Goal: Task Accomplishment & Management: Manage account settings

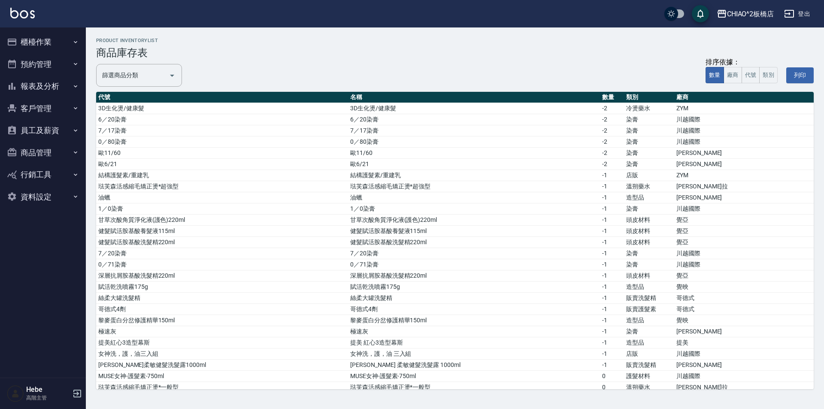
click at [149, 14] on div "CHIAO^2板橋店 登出" at bounding box center [412, 13] width 824 height 27
drag, startPoint x: 149, startPoint y: 14, endPoint x: 49, endPoint y: 43, distance: 104.3
click at [49, 43] on button "櫃檯作業" at bounding box center [42, 42] width 79 height 22
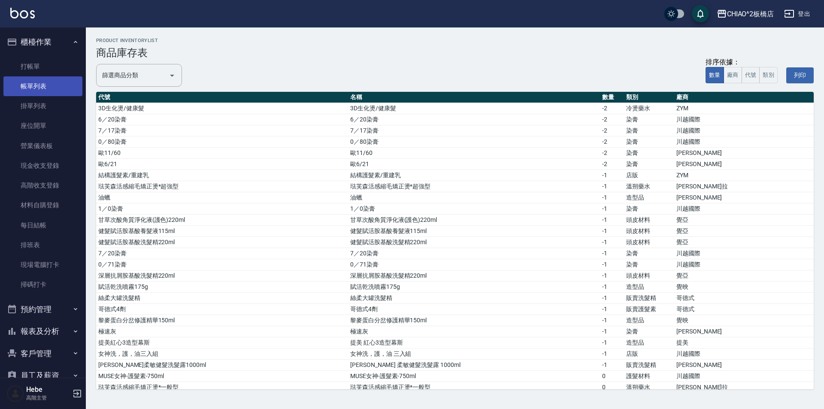
click at [40, 89] on link "帳單列表" at bounding box center [42, 86] width 79 height 20
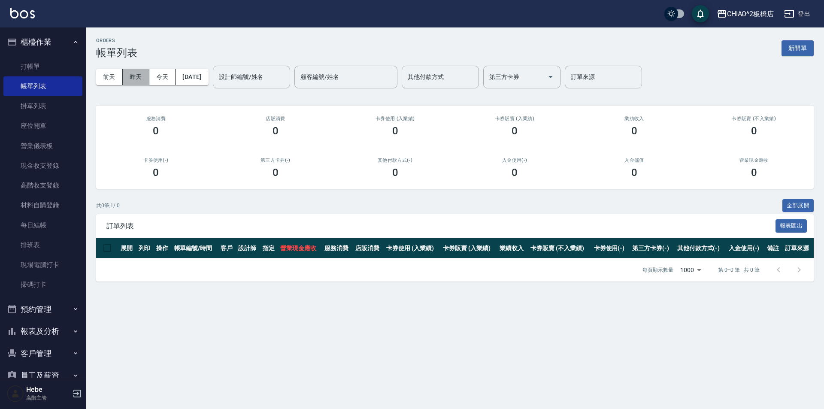
click at [138, 80] on button "昨天" at bounding box center [136, 77] width 27 height 16
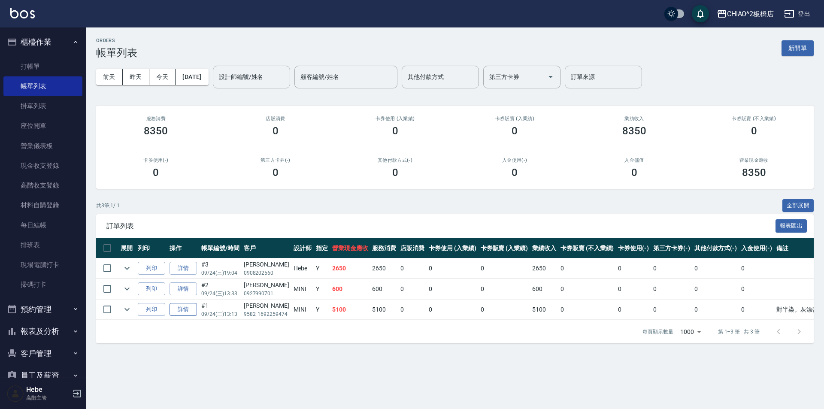
click at [180, 310] on link "詳情" at bounding box center [182, 309] width 27 height 13
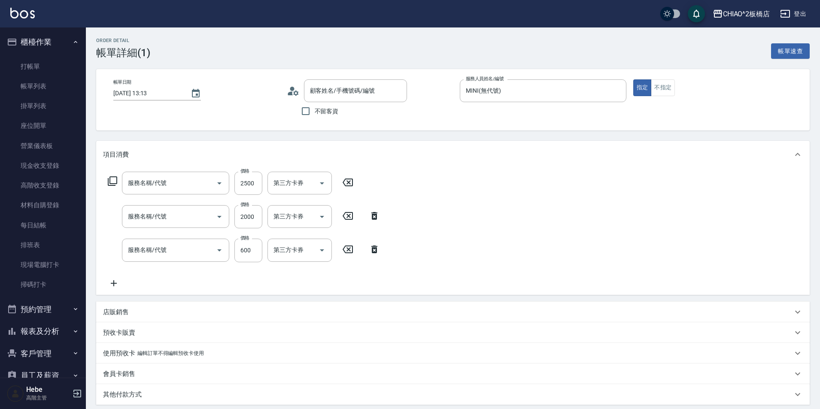
type input "[DATE] 13:13"
type input "MINI(無代號)"
type input "對半染。灰漂膏*12%(新生髮)。上半底色 3/0+3%"
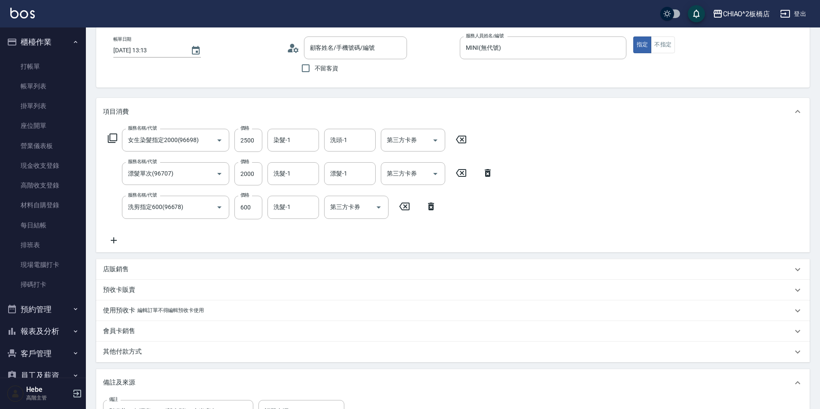
type input "女生染髮指定2000(96698)"
type input "漂髮單次(96707)"
type input "洗剪指定600(96678)"
type input "[PERSON_NAME]/9582_1692259474/null"
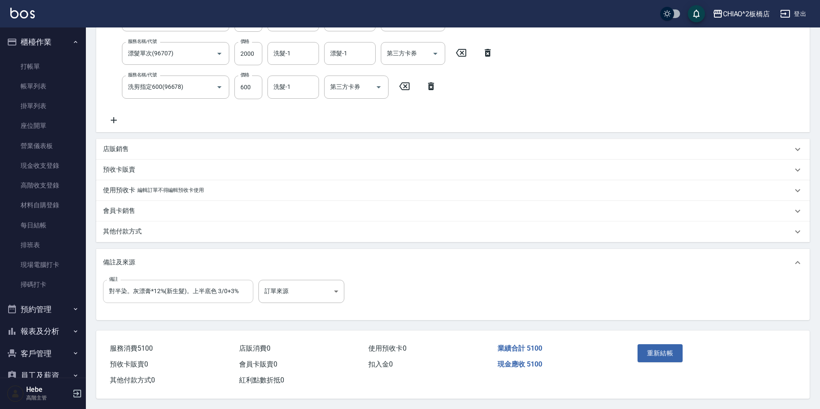
click at [243, 290] on input "對半染。灰漂膏*12%(新生髮)。上半底色 3/0+3%" at bounding box center [178, 291] width 150 height 23
type input "對半染。灰漂膏*12%(新生髮)。上半底色 3/0+3%，髮尾1/0。下半底色6/17*30g+0/87*10g+3%"
click at [676, 348] on button "重新結帳" at bounding box center [659, 353] width 45 height 18
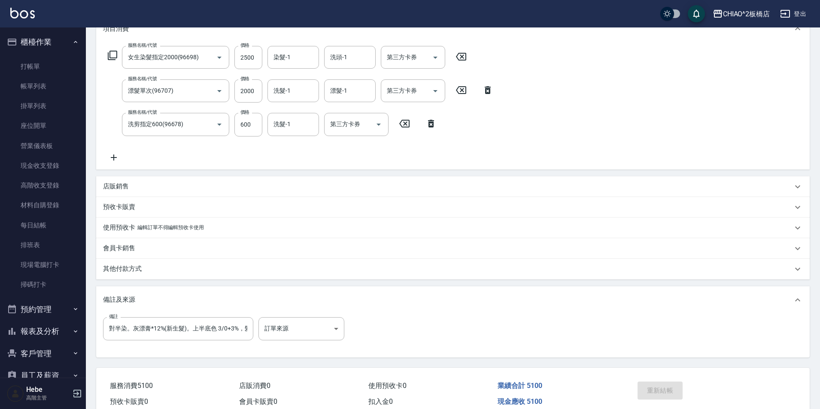
scroll to position [167, 0]
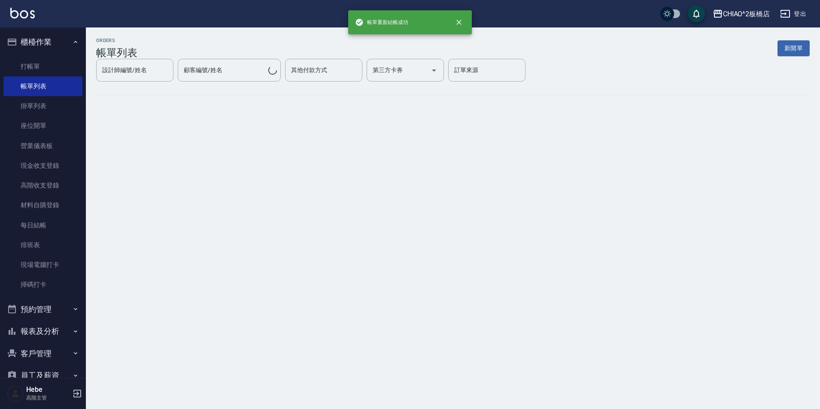
click at [237, 289] on div "ORDERS 帳單列表 新開單 設計師編號/姓名 設計師編號/姓名 顧客編號/姓名 顧客編號/姓名 其他付款方式 其他付款方式 第三方卡券 第三方卡券 訂單來…" at bounding box center [410, 204] width 820 height 409
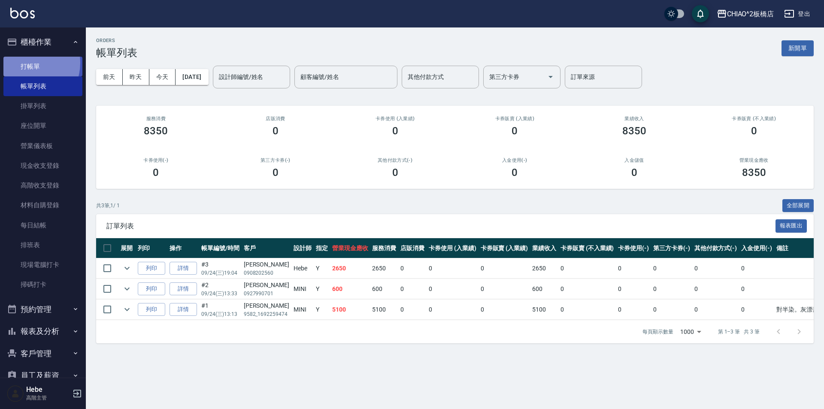
click at [29, 63] on link "打帳單" at bounding box center [42, 67] width 79 height 20
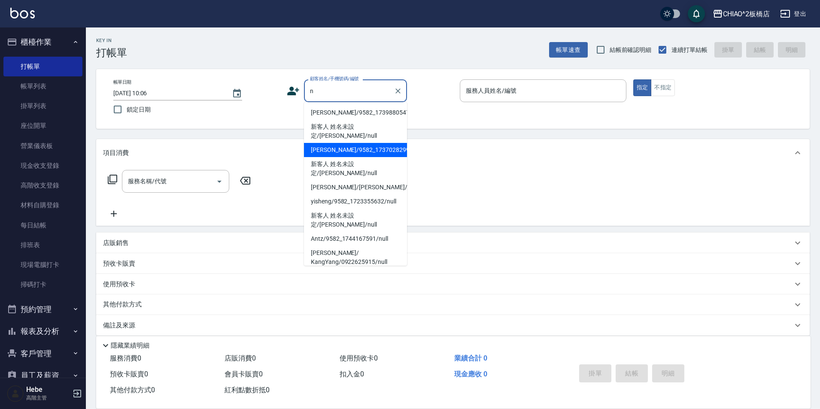
click at [356, 147] on li "[PERSON_NAME]/9582_1737028299/null" at bounding box center [355, 150] width 103 height 14
type input "[PERSON_NAME]/9582_1737028299/null"
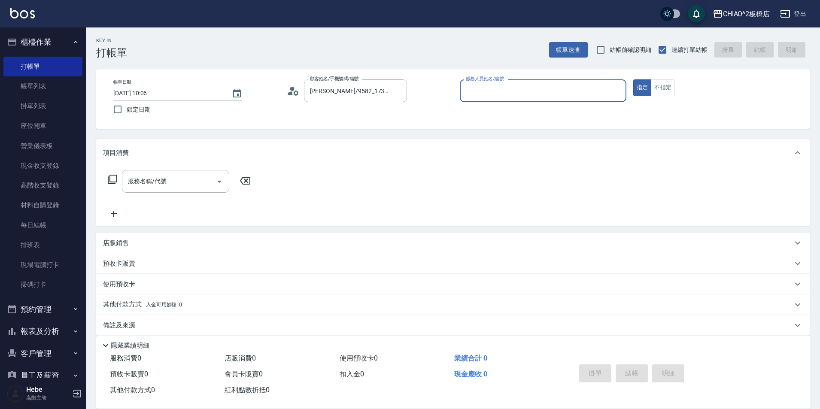
click at [483, 91] on input "服務人員姓名/編號" at bounding box center [542, 90] width 159 height 15
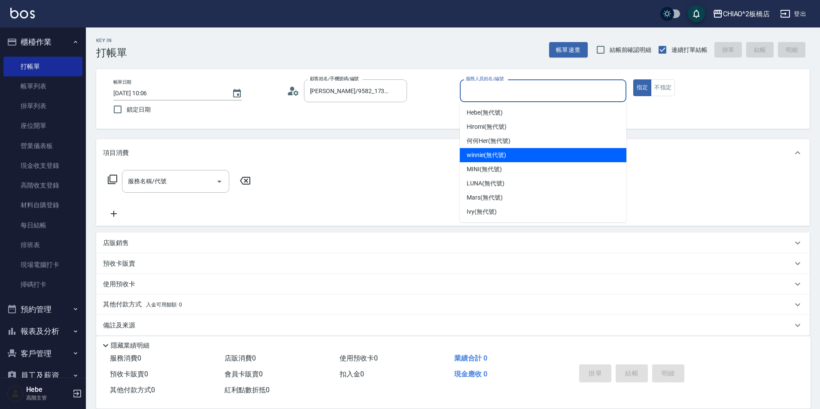
click at [497, 156] on span "winnie (無代號)" at bounding box center [485, 155] width 39 height 9
type input "winnie(無代號)"
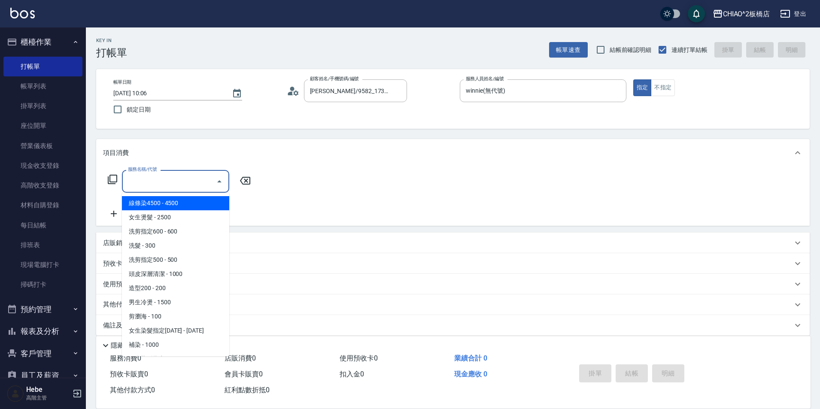
click at [177, 183] on input "服務名稱/代號" at bounding box center [169, 181] width 87 height 15
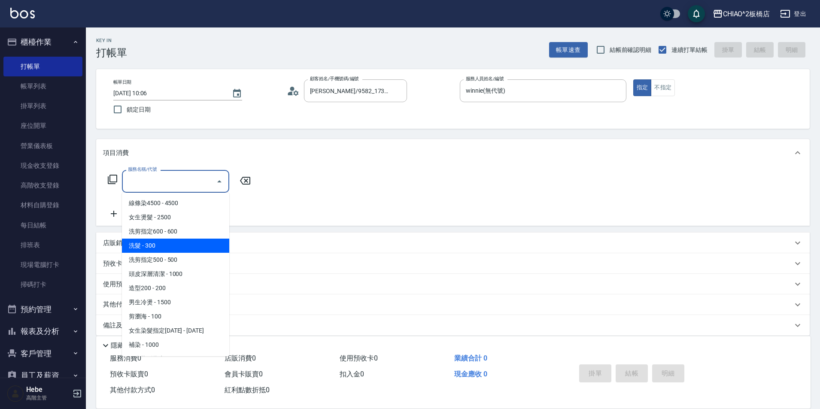
click at [167, 246] on span "洗髮 - 300" at bounding box center [175, 246] width 107 height 14
type input "洗髮(96679)"
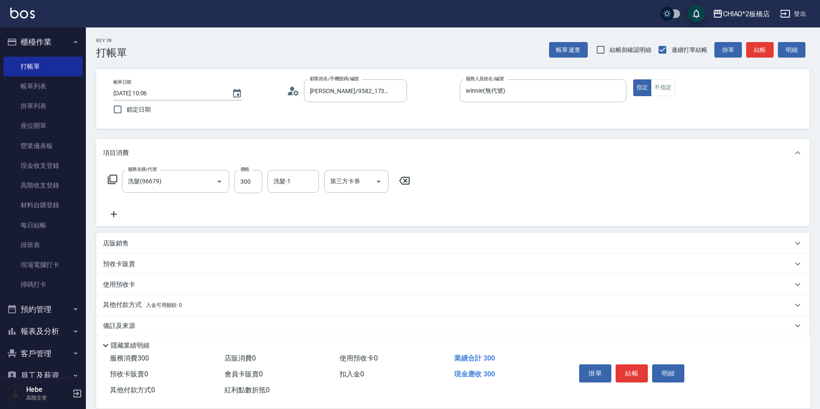
click at [121, 248] on div "店販銷售" at bounding box center [452, 243] width 713 height 21
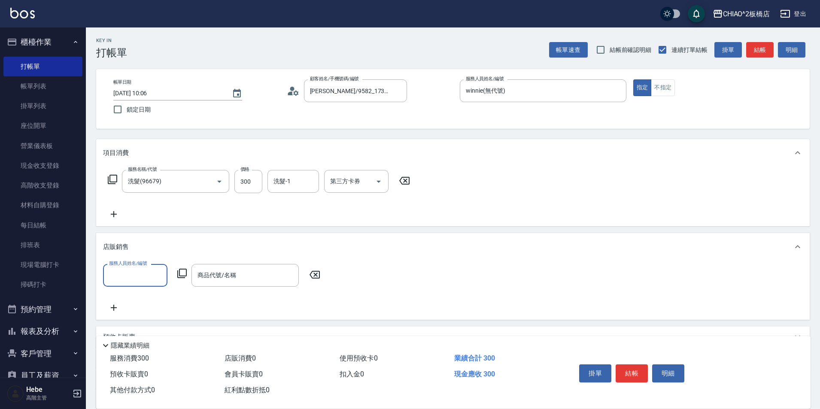
click at [147, 278] on input "服務人員姓名/編號" at bounding box center [135, 275] width 57 height 15
click at [131, 344] on div "winnie (無代號)" at bounding box center [135, 340] width 64 height 14
type input "winnie(無代號)"
click at [177, 277] on icon at bounding box center [182, 273] width 10 height 10
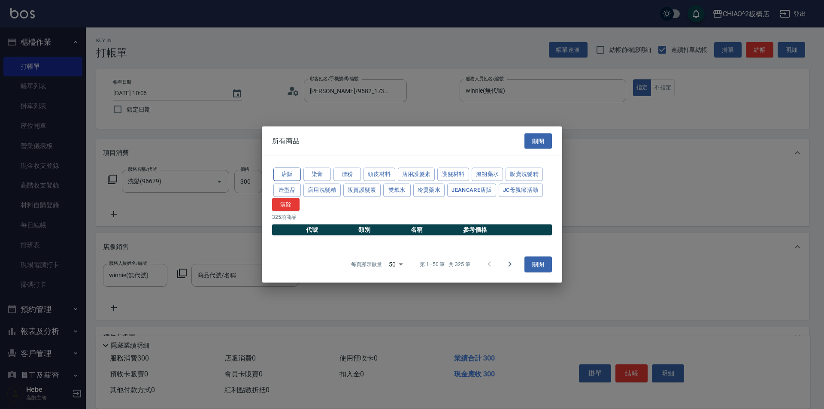
click at [285, 175] on button "店販" at bounding box center [286, 174] width 27 height 13
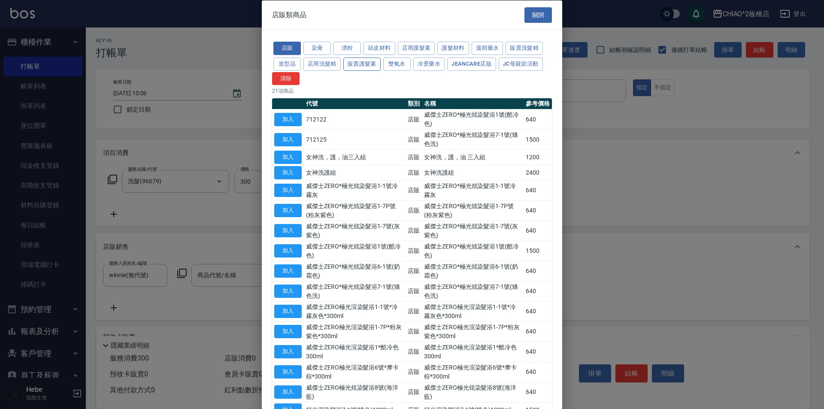
click at [356, 67] on button "販賣護髮素" at bounding box center [361, 63] width 37 height 13
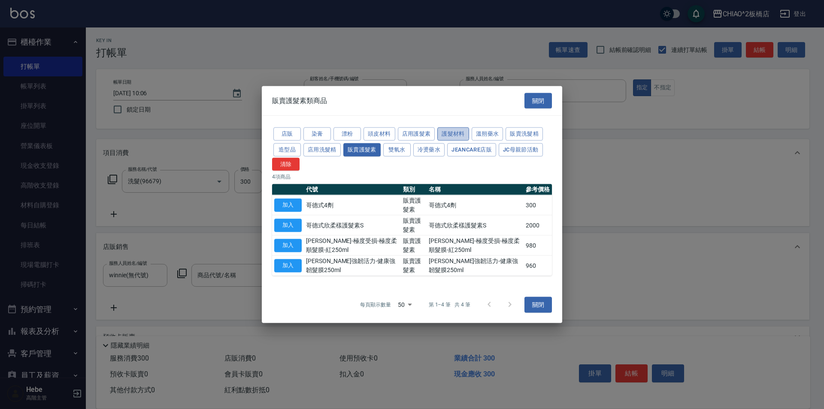
click at [446, 133] on button "護髮材料" at bounding box center [453, 133] width 32 height 13
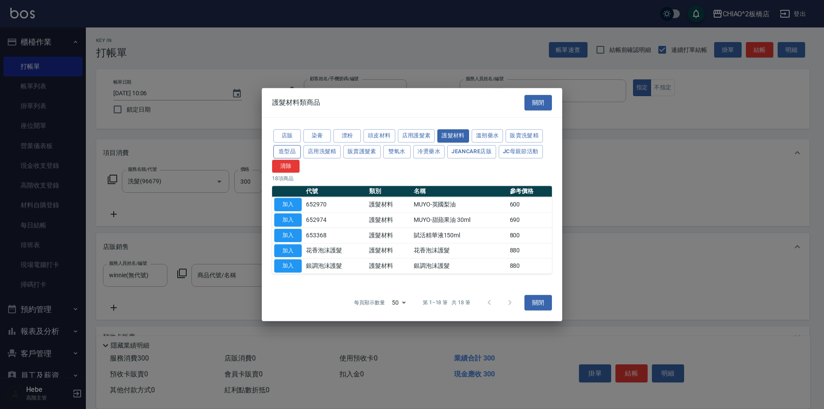
click at [295, 154] on button "造型品" at bounding box center [286, 151] width 27 height 13
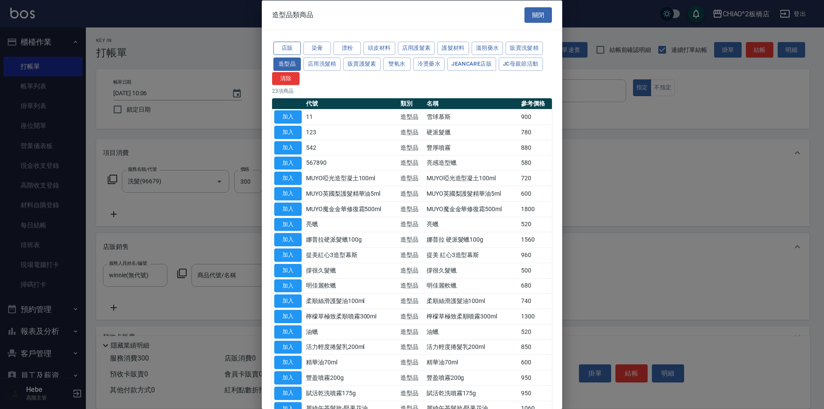
click at [292, 51] on button "店販" at bounding box center [286, 48] width 27 height 13
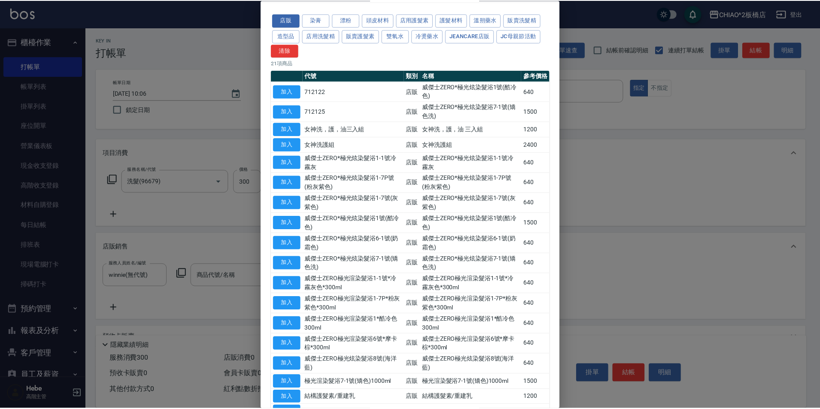
scroll to position [43, 0]
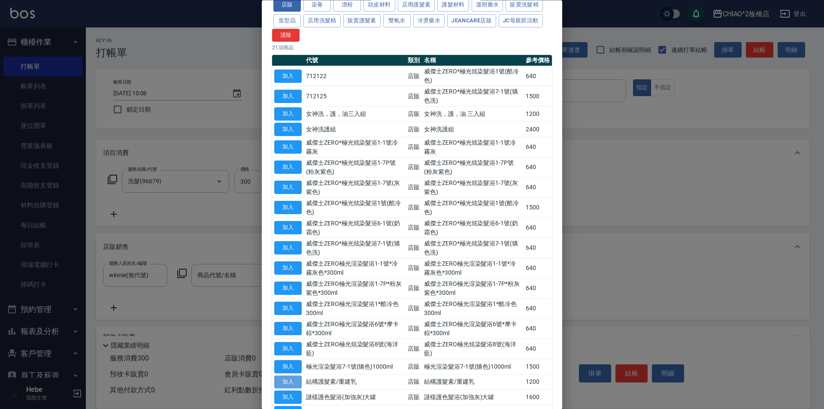
click at [294, 384] on button "加入" at bounding box center [287, 381] width 27 height 13
type input "結構護髮素/重建乳"
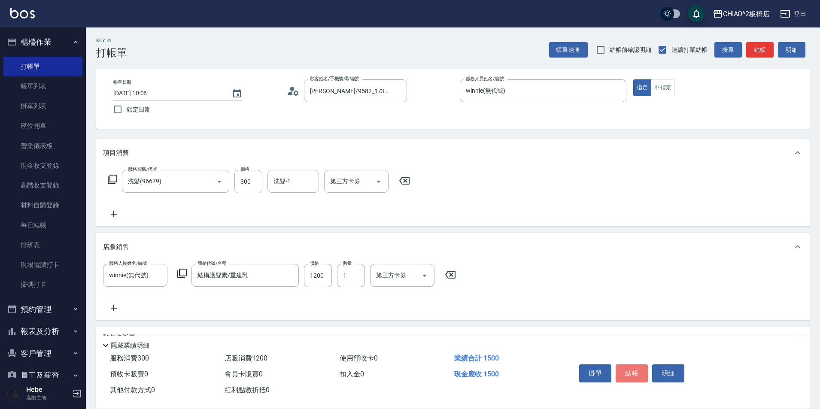
drag, startPoint x: 630, startPoint y: 372, endPoint x: 632, endPoint y: 366, distance: 5.3
click at [632, 366] on button "結帳" at bounding box center [631, 373] width 32 height 18
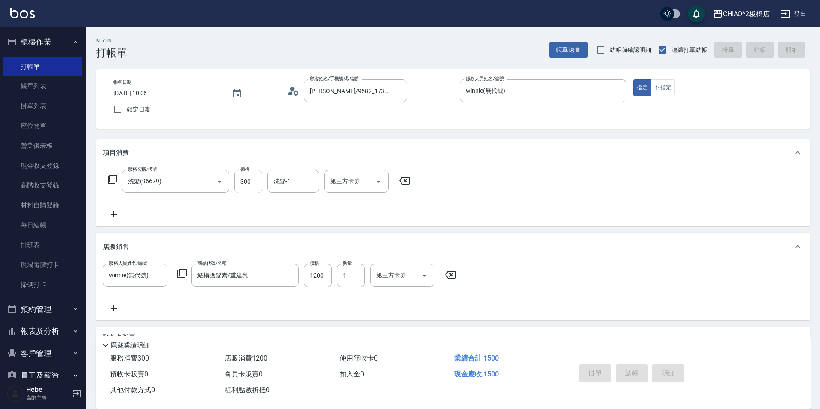
type input "[DATE] 10:07"
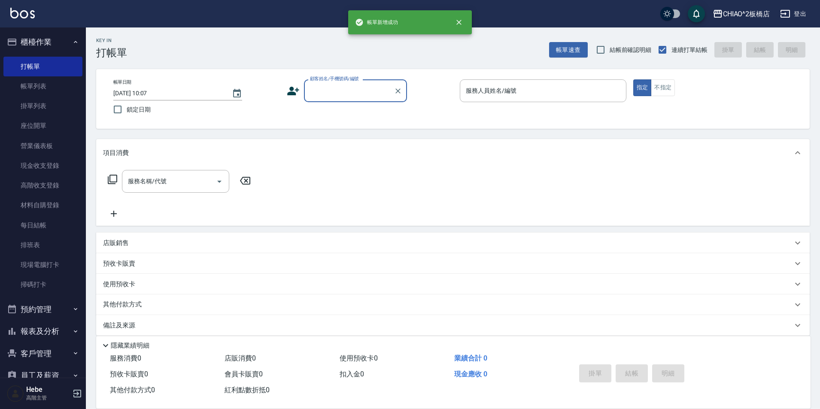
scroll to position [0, 0]
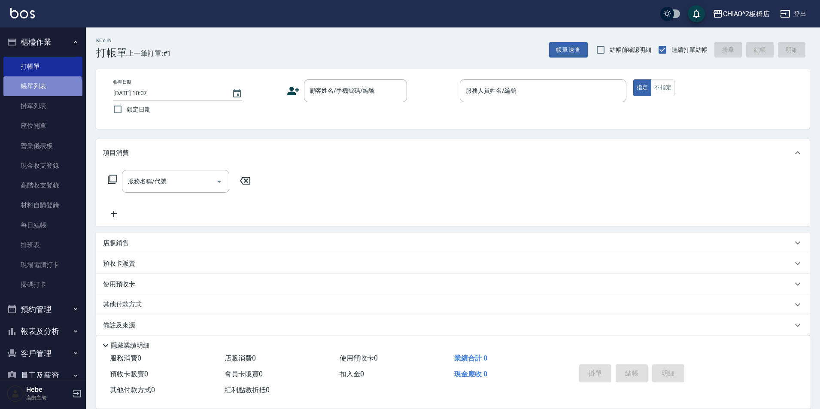
click at [42, 95] on link "帳單列表" at bounding box center [42, 86] width 79 height 20
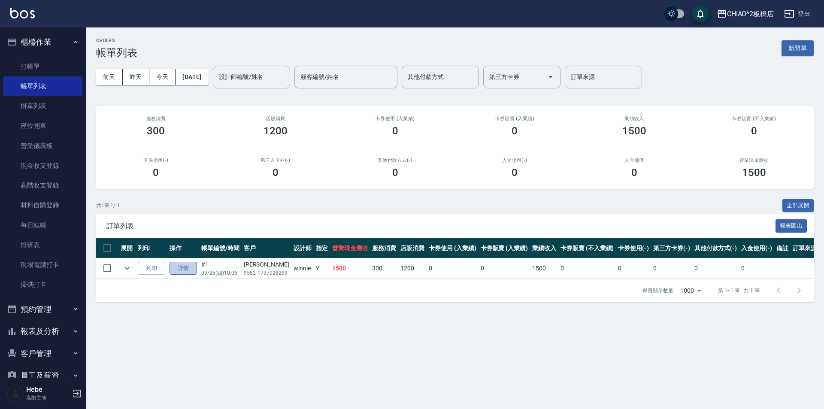
click at [184, 270] on link "詳情" at bounding box center [182, 268] width 27 height 13
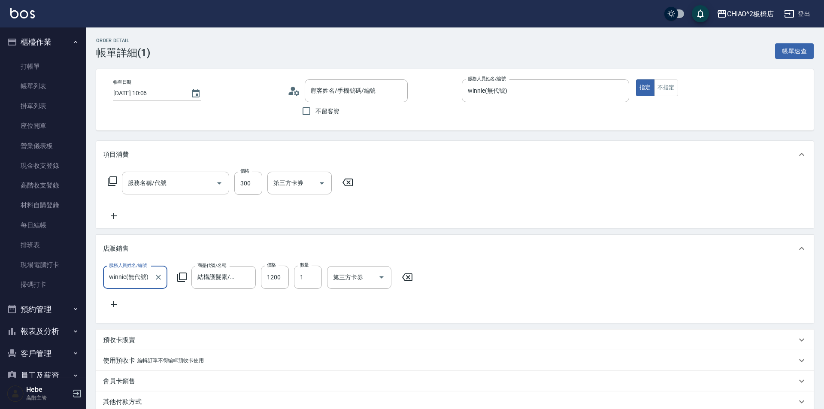
type input "[DATE] 10:06"
type input "winnie(無代號)"
type input "洗髮(96679)"
type input "[PERSON_NAME]/9582_1737028299/null"
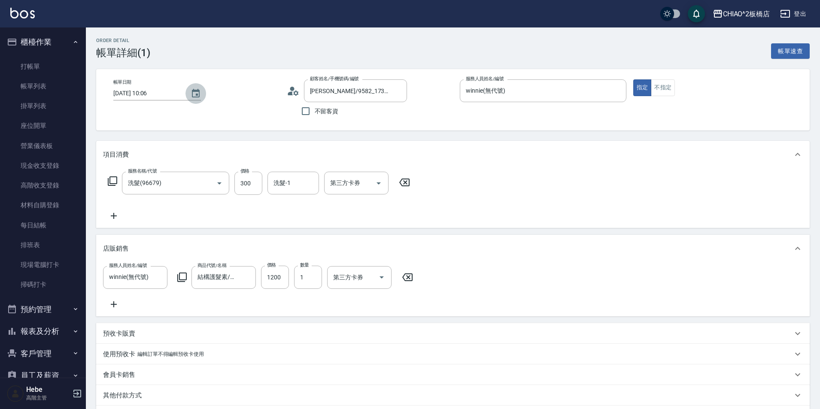
click at [194, 95] on icon "Choose date, selected date is 2025-09-25" at bounding box center [196, 93] width 8 height 9
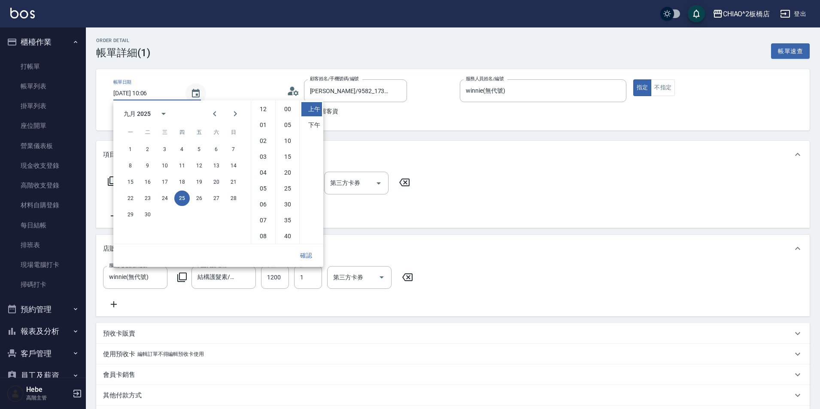
scroll to position [48, 0]
click at [163, 198] on button "24" at bounding box center [164, 198] width 15 height 15
type input "[DATE] 10:06"
click at [296, 258] on button "確認" at bounding box center [305, 256] width 27 height 16
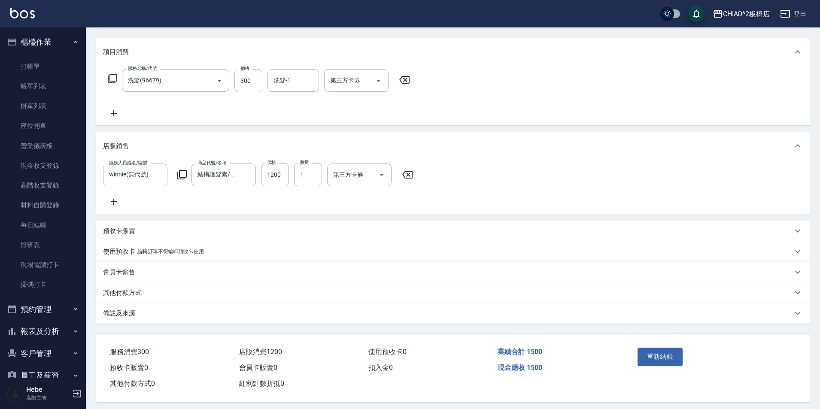
scroll to position [116, 0]
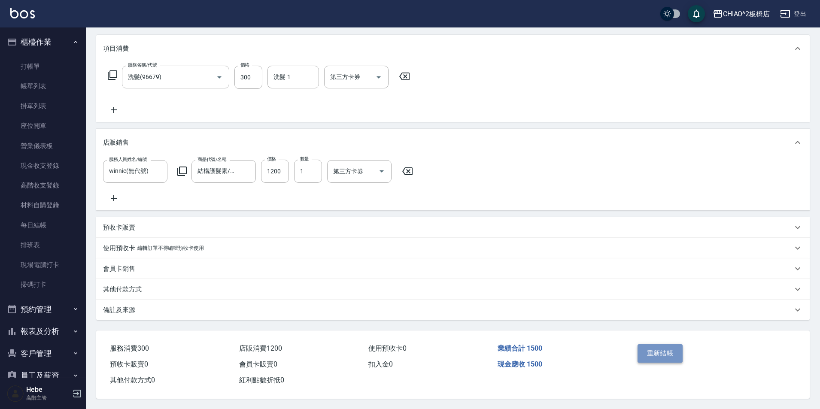
click at [652, 345] on button "重新結帳" at bounding box center [659, 353] width 45 height 18
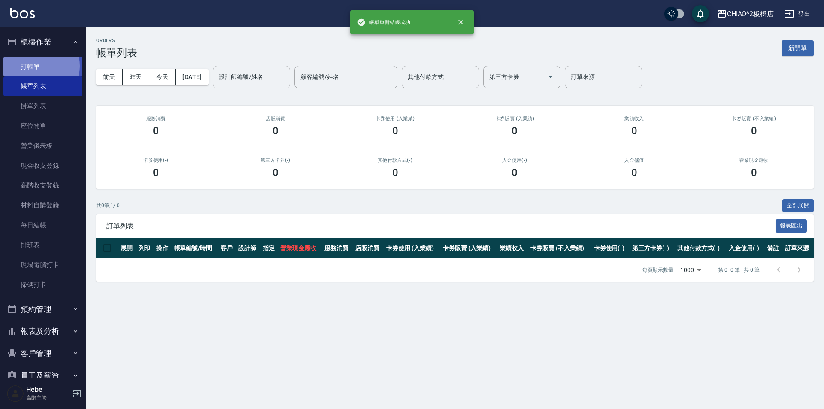
click at [36, 66] on link "打帳單" at bounding box center [42, 67] width 79 height 20
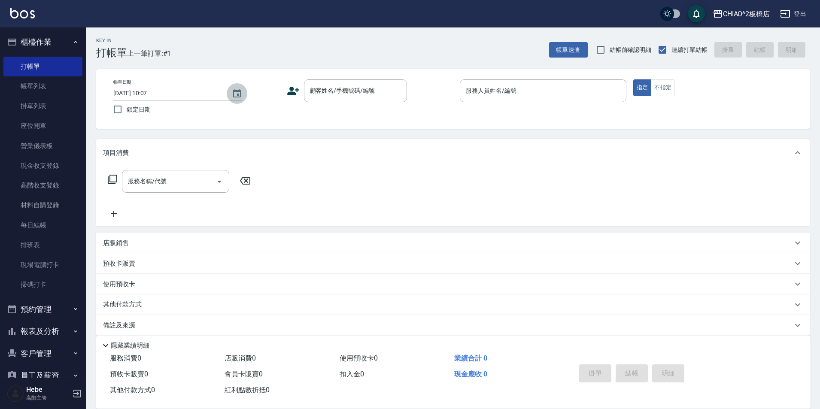
click at [234, 95] on icon "Choose date, selected date is 2025-09-25" at bounding box center [237, 93] width 8 height 9
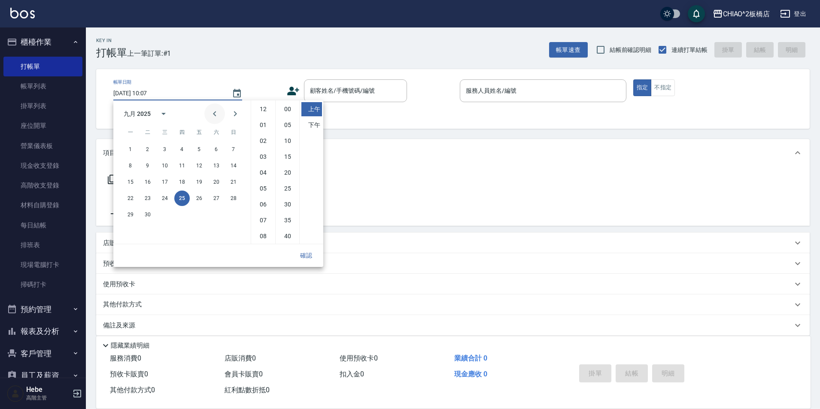
scroll to position [48, 0]
click at [168, 201] on button "24" at bounding box center [164, 198] width 15 height 15
type input "[DATE] 10:07"
click at [308, 259] on button "確認" at bounding box center [305, 256] width 27 height 16
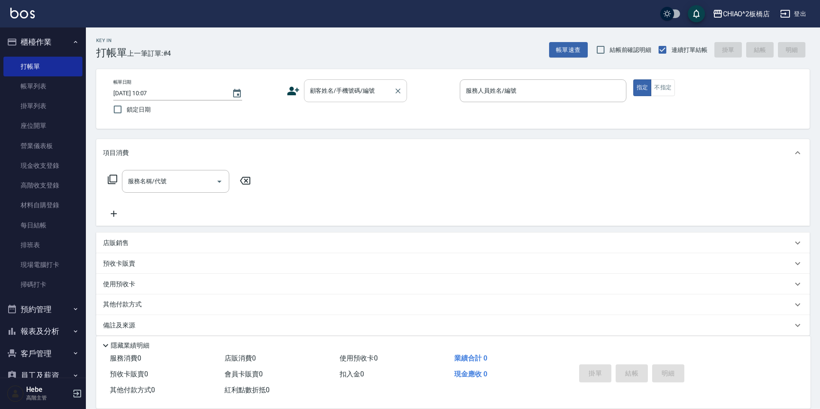
click at [338, 85] on div "顧客姓名/手機號碼/編號 顧客姓名/手機號碼/編號" at bounding box center [355, 90] width 103 height 23
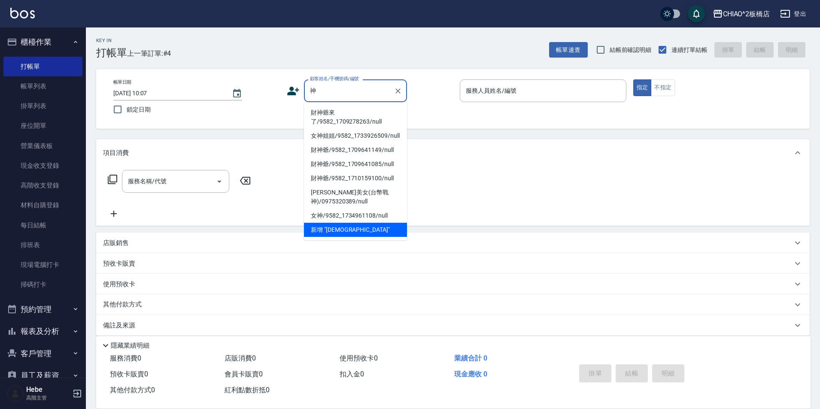
click at [335, 113] on li "財神爺來了/9582_1709278263/null" at bounding box center [355, 117] width 103 height 23
type input "財神爺來了/9582_1709278263/null"
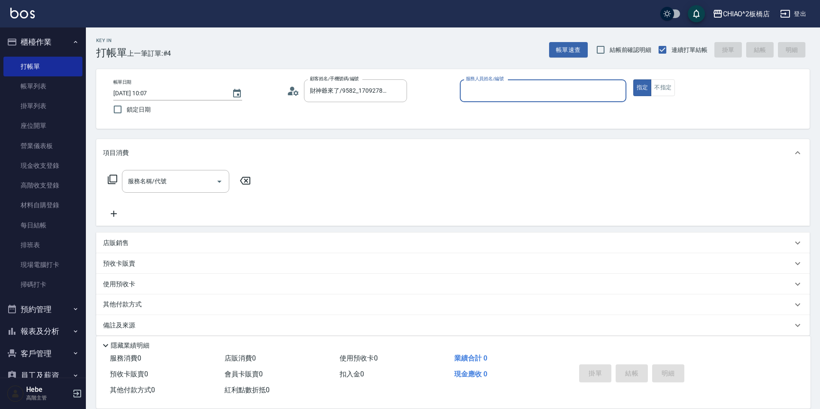
click at [506, 88] on input "服務人員姓名/編號" at bounding box center [542, 90] width 159 height 15
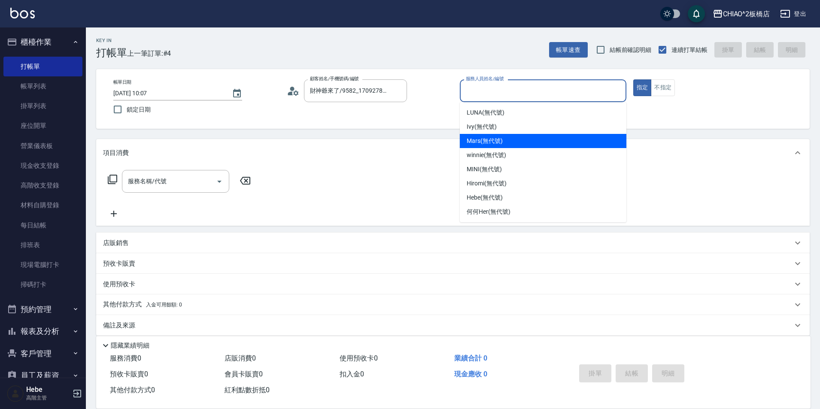
click at [508, 138] on div "Mars (無代號)" at bounding box center [543, 141] width 166 height 14
type input "Mars(無代號)"
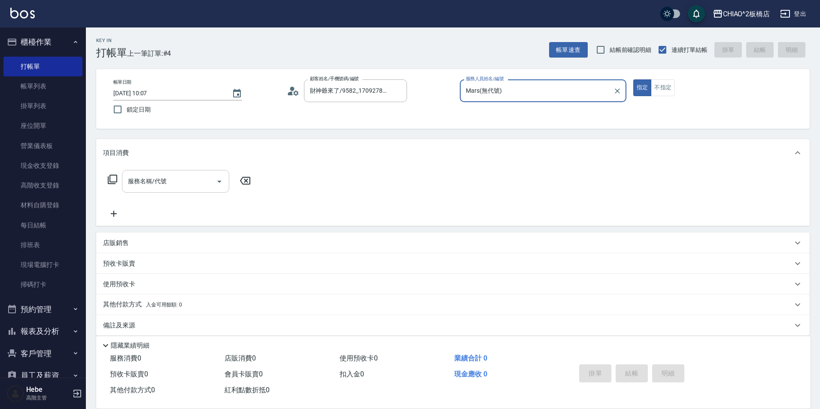
click at [146, 190] on div "服務名稱/代號" at bounding box center [175, 181] width 107 height 23
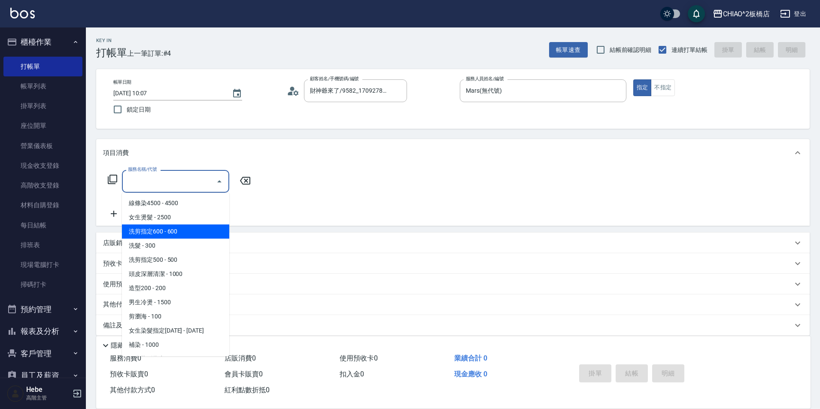
click at [157, 228] on span "洗剪指定600 - 600" at bounding box center [175, 231] width 107 height 14
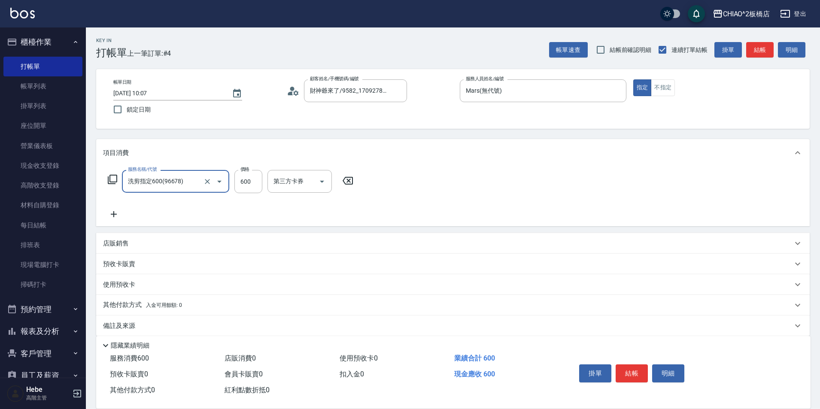
type input "洗剪指定600(96678)"
click at [246, 182] on input "600" at bounding box center [248, 181] width 28 height 23
type input "1100"
click at [638, 372] on button "結帳" at bounding box center [631, 373] width 32 height 18
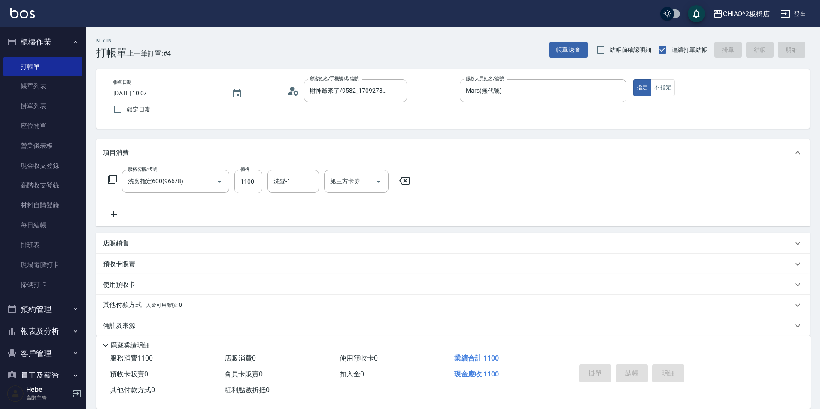
type input "[DATE] 10:08"
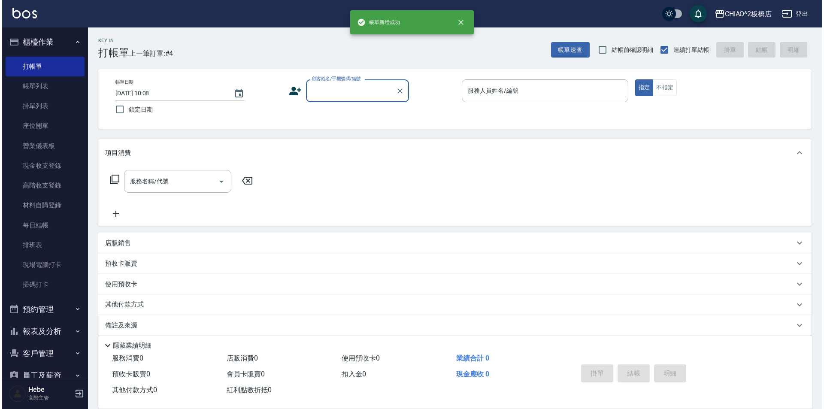
scroll to position [0, 0]
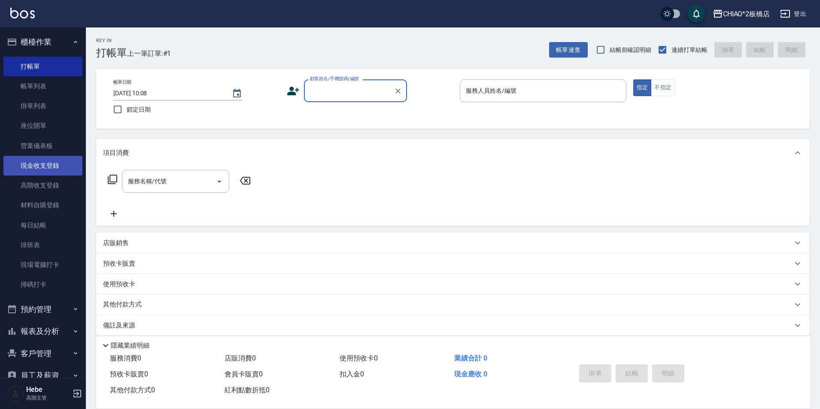
click at [49, 173] on link "現金收支登錄" at bounding box center [42, 166] width 79 height 20
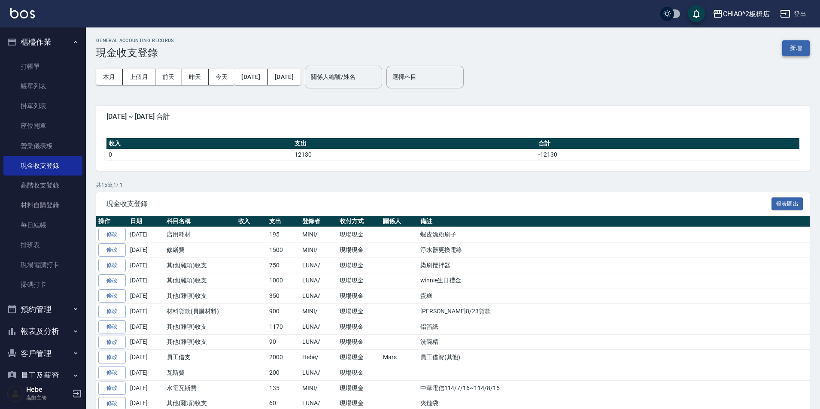
click at [793, 42] on button "新增" at bounding box center [795, 48] width 27 height 16
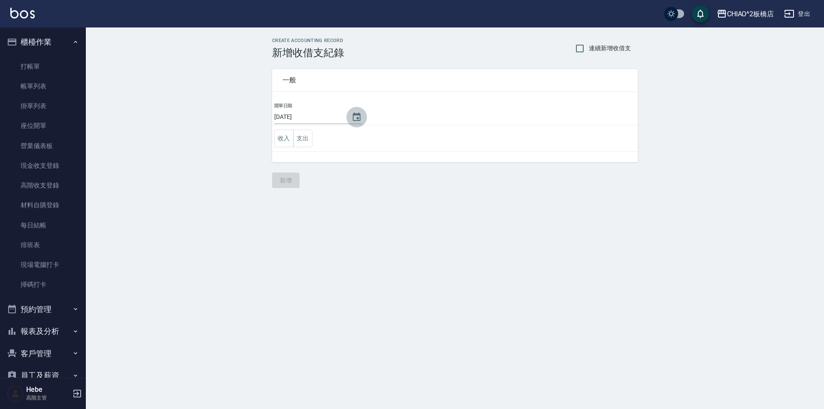
click at [357, 120] on icon "Choose date, selected date is 2025-09-25" at bounding box center [357, 116] width 8 height 9
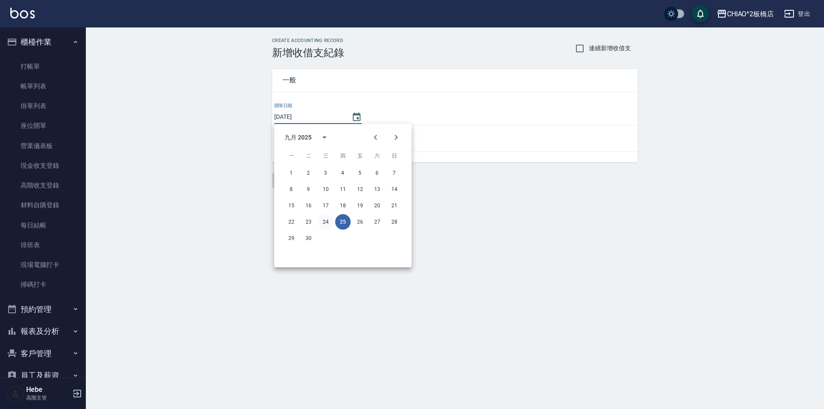
click at [329, 218] on button "24" at bounding box center [325, 221] width 15 height 15
type input "[DATE]"
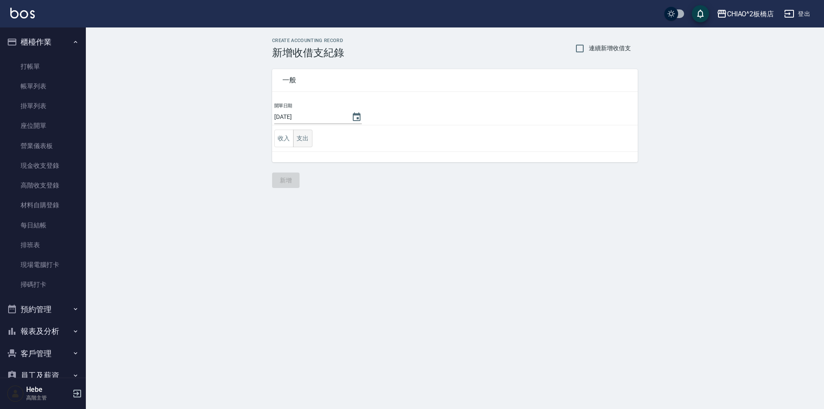
click at [303, 140] on button "支出" at bounding box center [302, 139] width 19 height 18
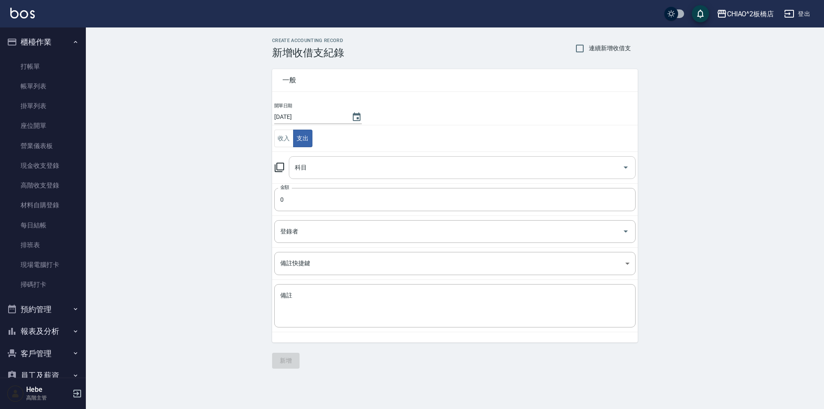
click at [327, 163] on input "科目" at bounding box center [456, 167] width 326 height 15
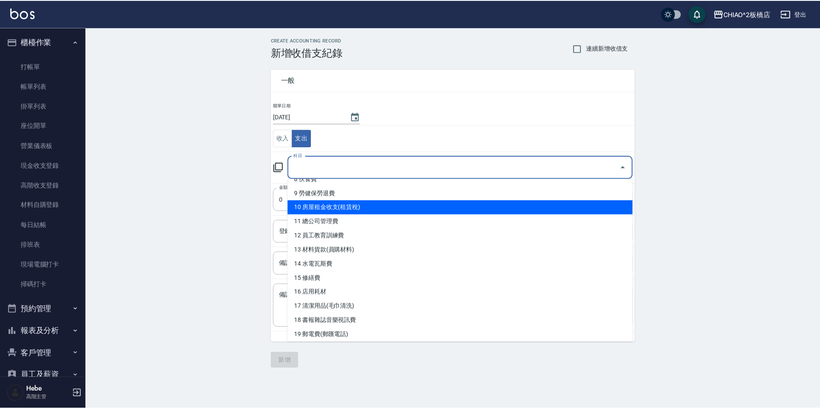
scroll to position [129, 0]
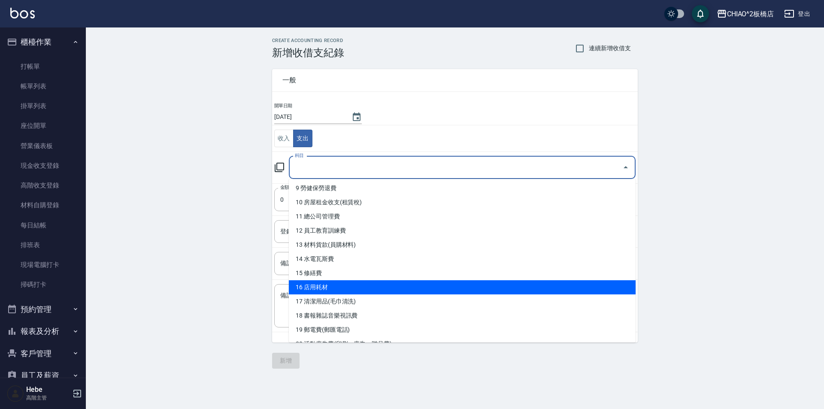
click at [338, 287] on li "16 店用耗材" at bounding box center [462, 287] width 347 height 14
type input "16 店用耗材"
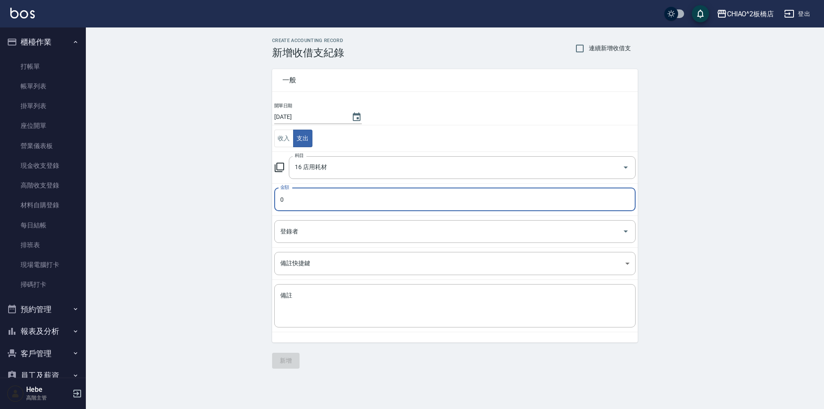
click at [328, 204] on input "0" at bounding box center [454, 199] width 361 height 23
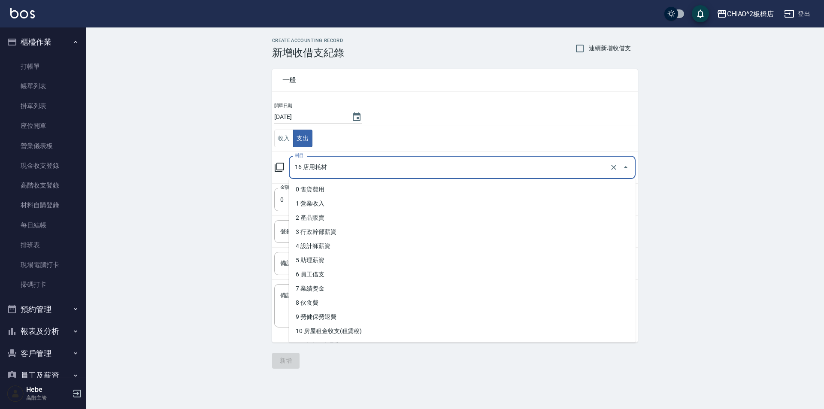
click at [346, 173] on input "16 店用耗材" at bounding box center [450, 167] width 315 height 15
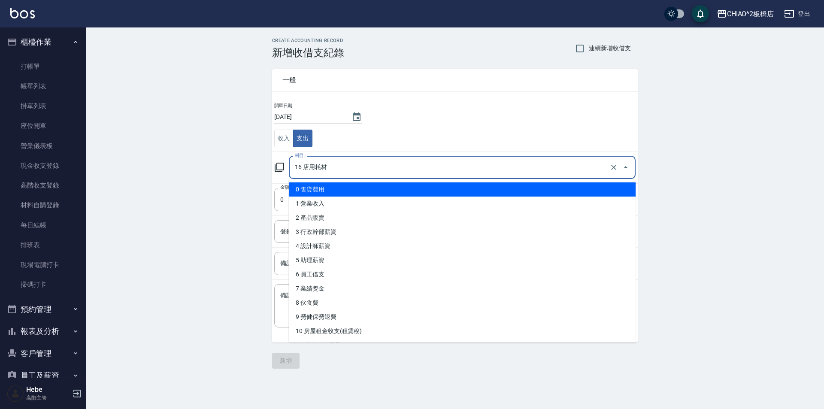
click at [438, 163] on input "16 店用耗材" at bounding box center [450, 167] width 315 height 15
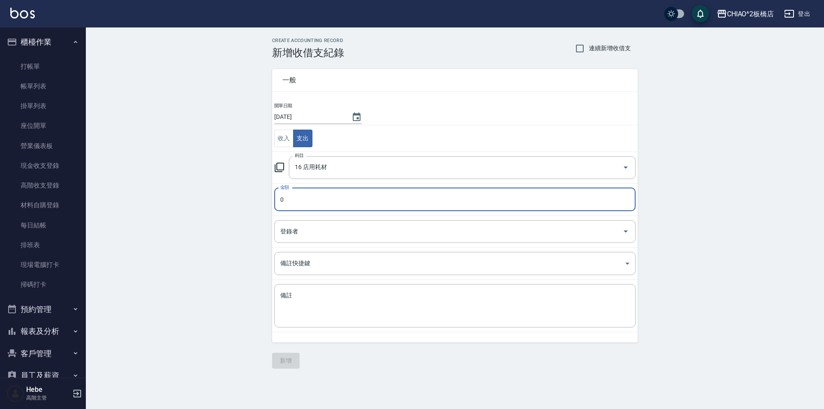
click at [286, 200] on input "0" at bounding box center [454, 199] width 361 height 23
type input "300"
click at [303, 235] on input "登錄者" at bounding box center [448, 231] width 341 height 15
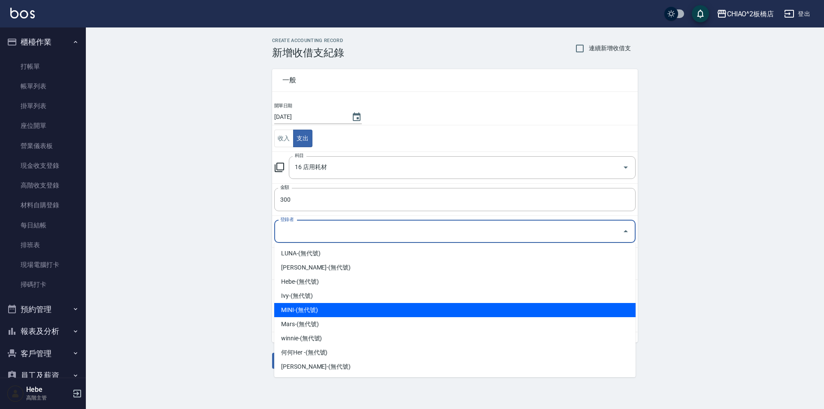
click at [318, 307] on li "MINI-(無代號)" at bounding box center [454, 310] width 361 height 14
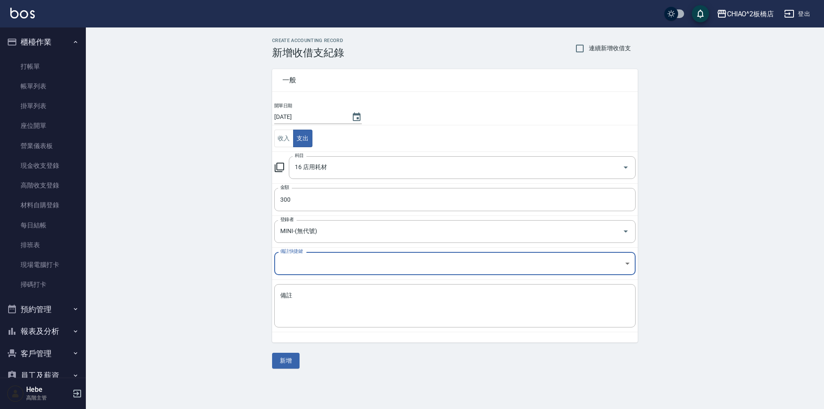
type input "MINI-(無代號)"
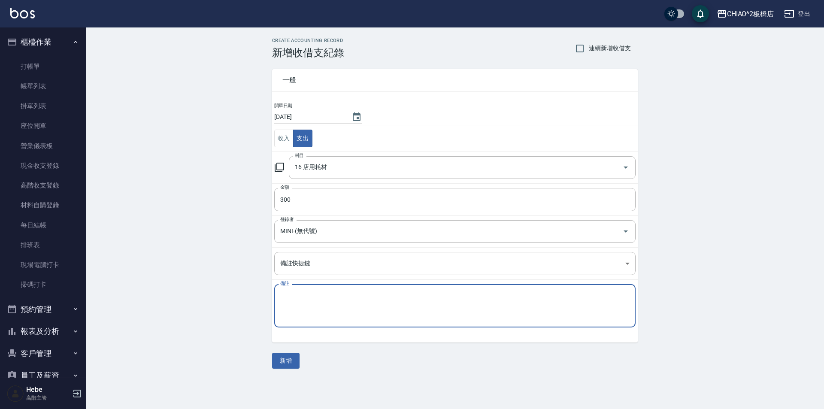
click at [318, 307] on textarea "備註" at bounding box center [454, 305] width 349 height 29
type textarea "廁所芳香劑"
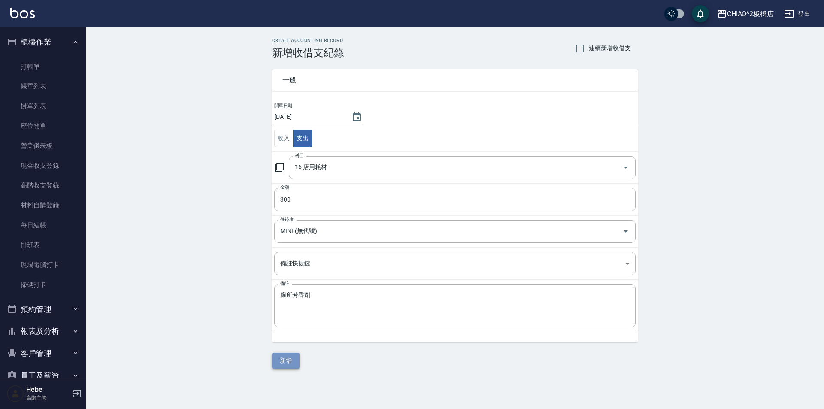
click at [286, 365] on button "新增" at bounding box center [285, 361] width 27 height 16
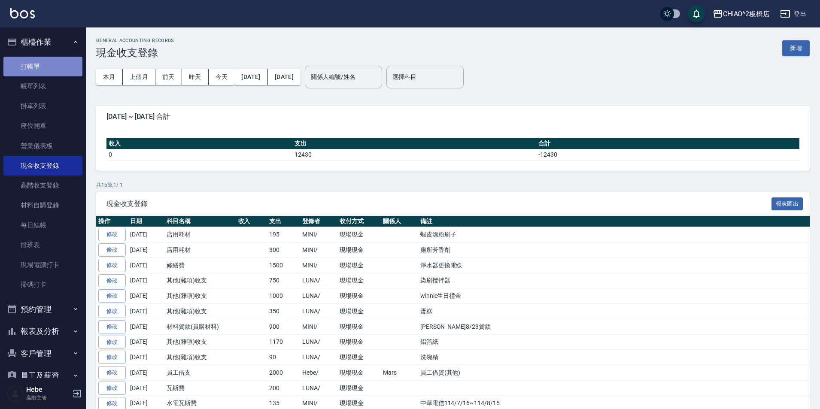
click at [61, 66] on link "打帳單" at bounding box center [42, 67] width 79 height 20
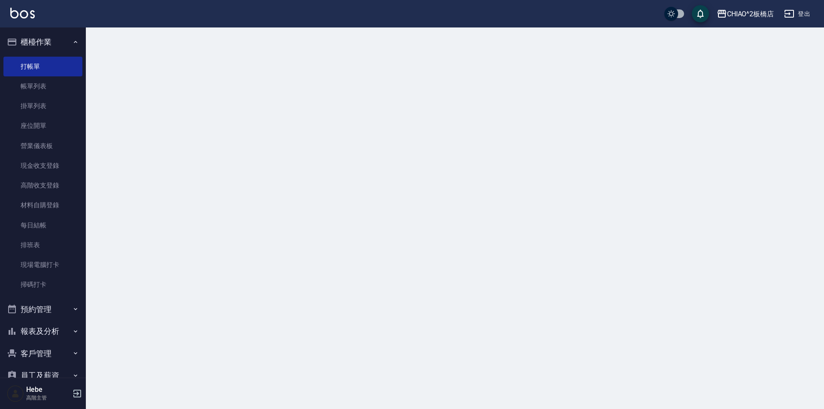
click at [72, 40] on icon "button" at bounding box center [75, 42] width 7 height 7
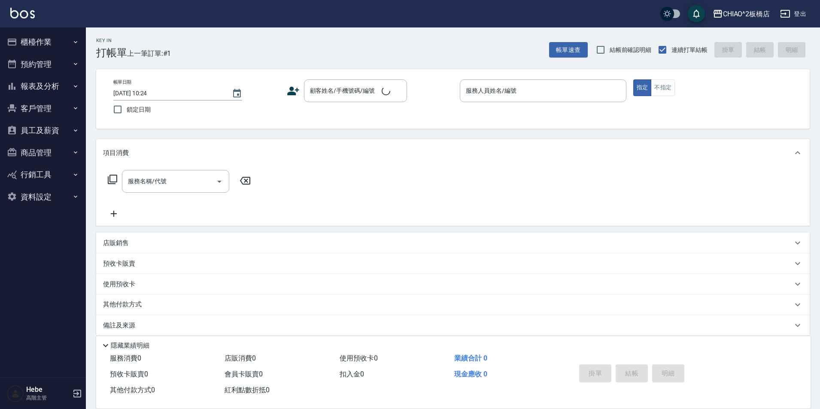
click at [45, 91] on button "報表及分析" at bounding box center [42, 86] width 79 height 22
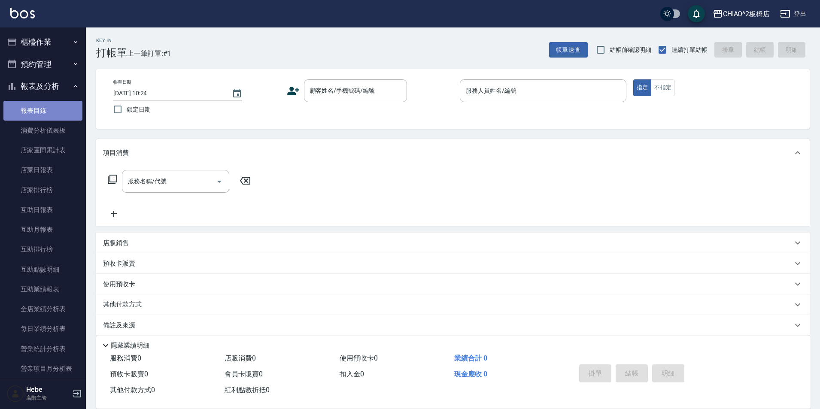
click at [45, 112] on link "報表目錄" at bounding box center [42, 111] width 79 height 20
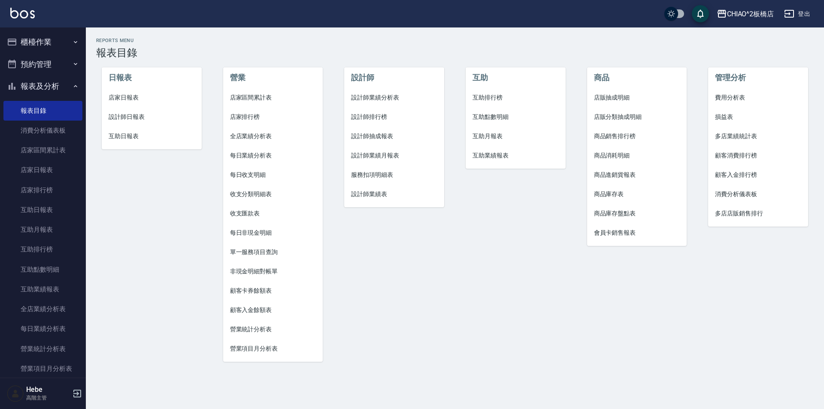
click at [118, 101] on span "店家日報表" at bounding box center [152, 97] width 86 height 9
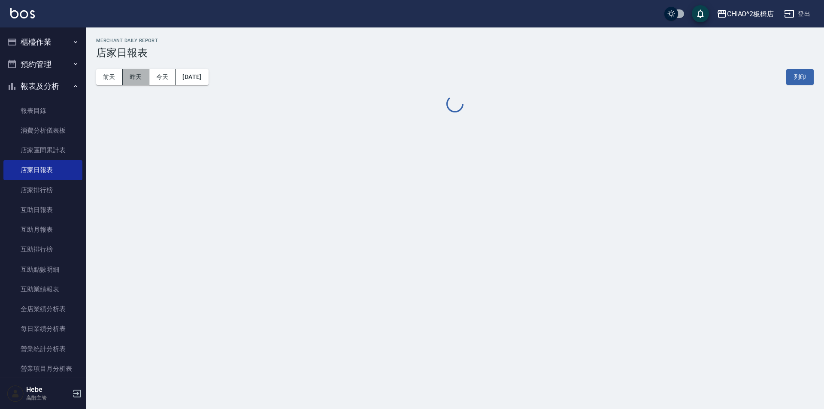
click at [135, 82] on button "昨天" at bounding box center [136, 77] width 27 height 16
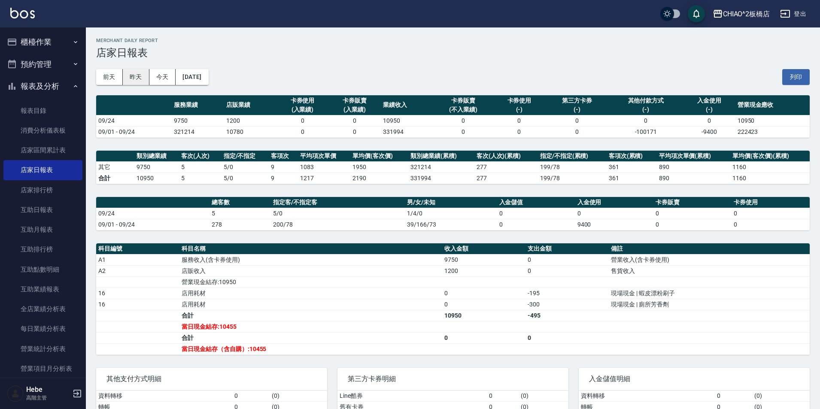
click at [135, 82] on button "昨天" at bounding box center [136, 77] width 27 height 16
click at [32, 37] on button "櫃檯作業" at bounding box center [42, 42] width 79 height 22
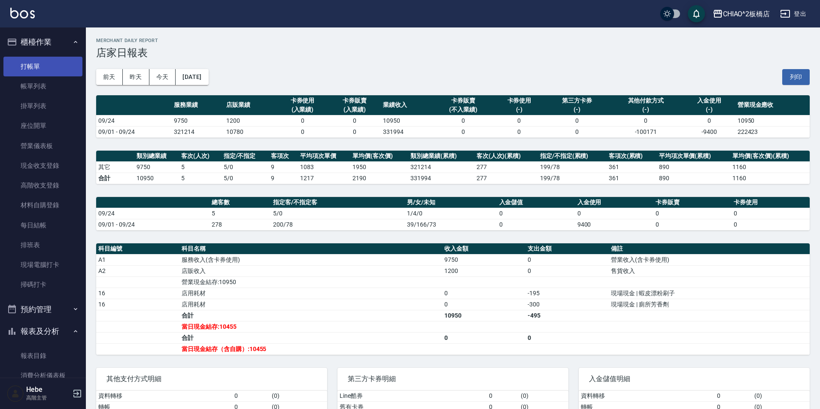
click at [49, 64] on link "打帳單" at bounding box center [42, 67] width 79 height 20
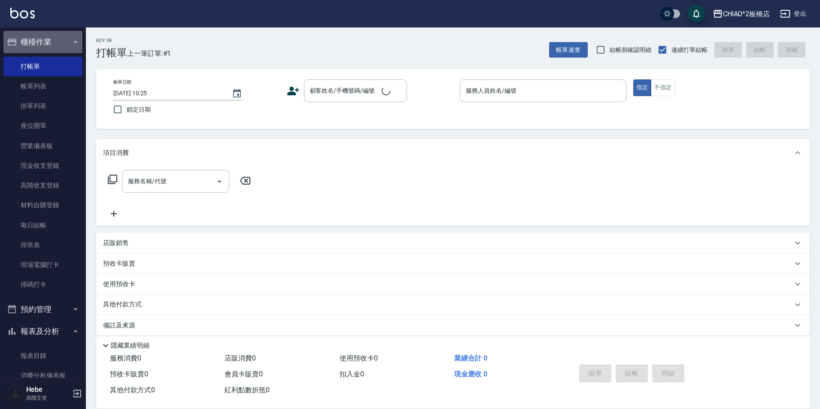
click at [48, 42] on button "櫃檯作業" at bounding box center [42, 42] width 79 height 22
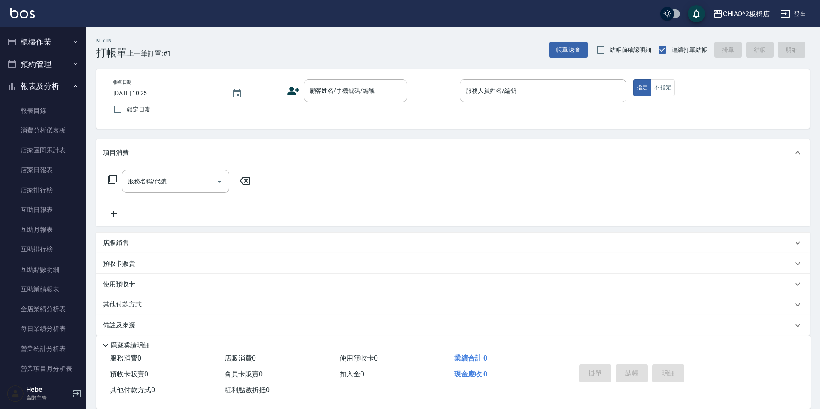
click at [34, 86] on button "報表及分析" at bounding box center [42, 86] width 79 height 22
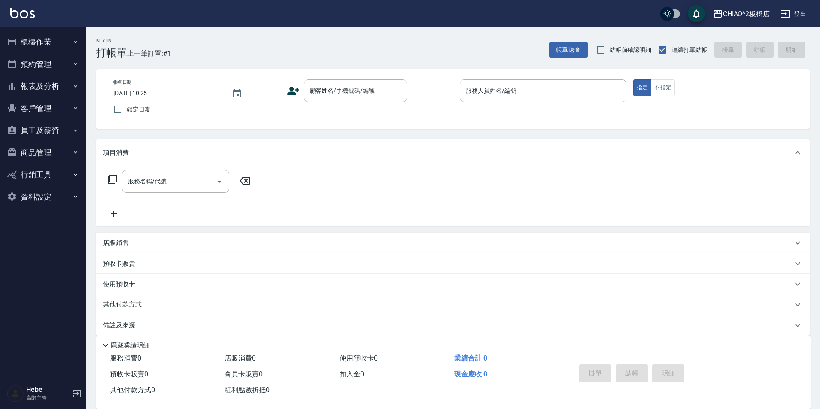
click at [43, 36] on button "櫃檯作業" at bounding box center [42, 42] width 79 height 22
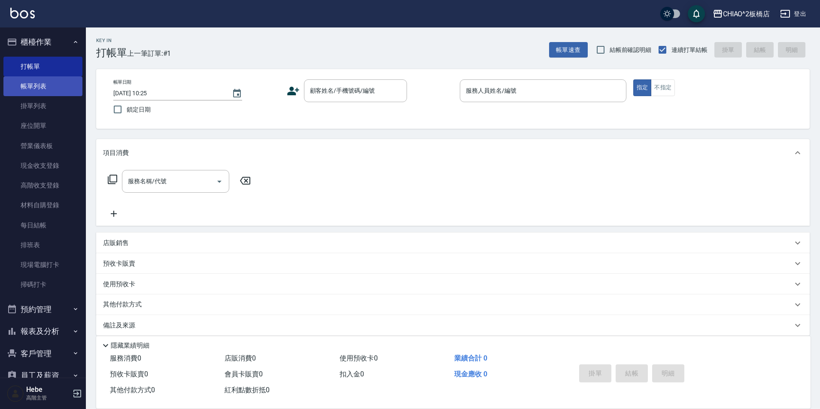
click at [48, 82] on link "帳單列表" at bounding box center [42, 86] width 79 height 20
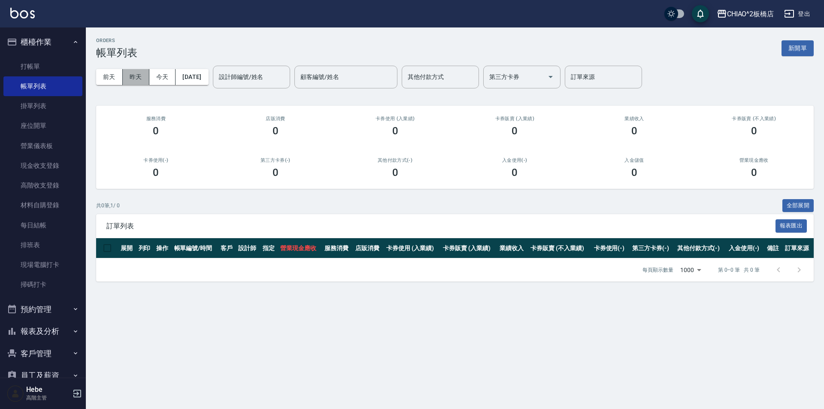
click at [142, 69] on button "昨天" at bounding box center [136, 77] width 27 height 16
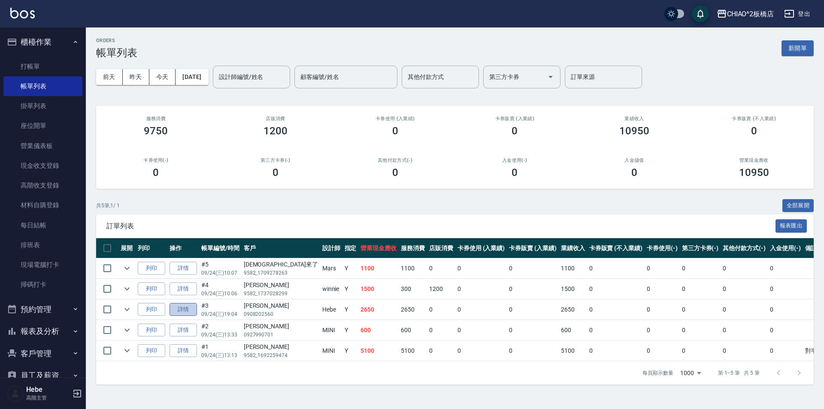
click at [188, 308] on link "詳情" at bounding box center [182, 309] width 27 height 13
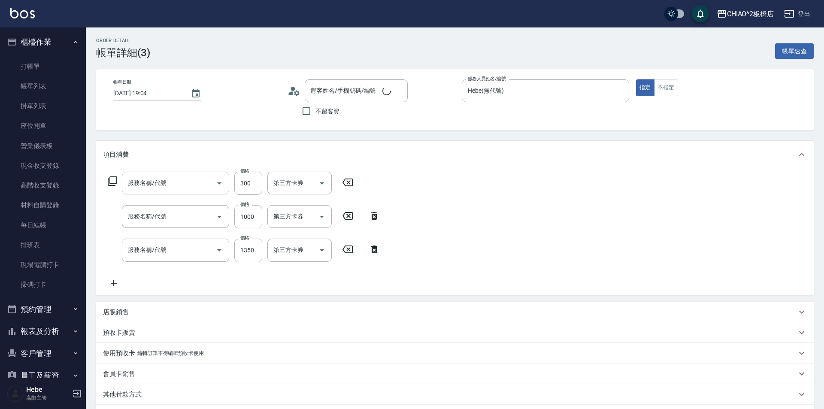
type input "[DATE] 19:04"
type input "Hebe(無代號)"
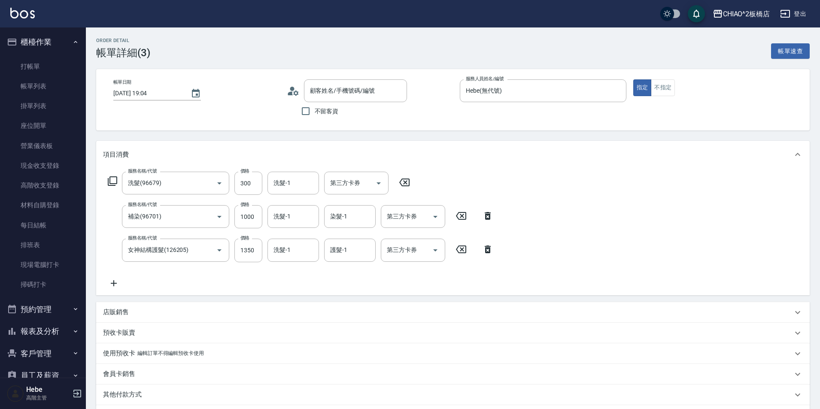
type input "洗髮(96679)"
type input "補染(96701)"
type input "女神結構護髮(126205)"
type input "[PERSON_NAME]/0908202560/null"
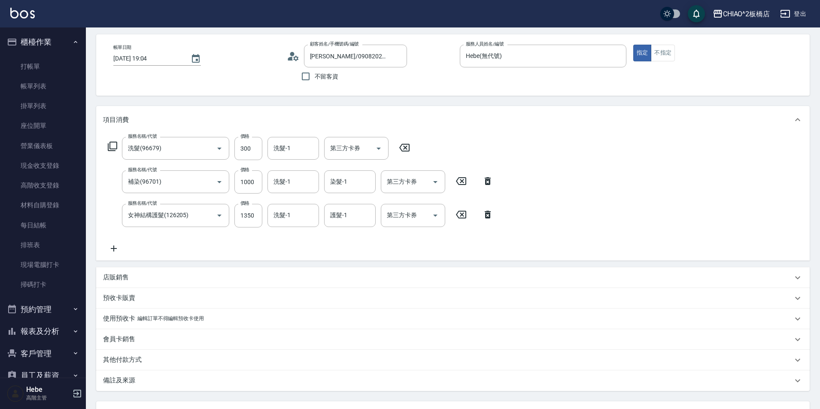
scroll to position [43, 0]
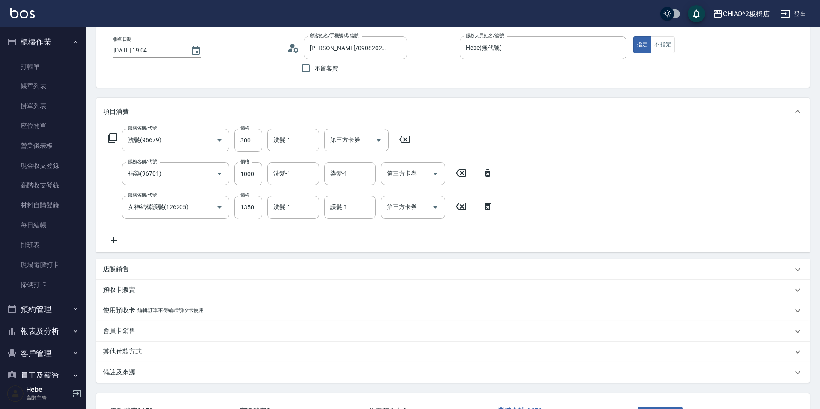
click at [175, 348] on div "其他付款方式" at bounding box center [447, 351] width 689 height 9
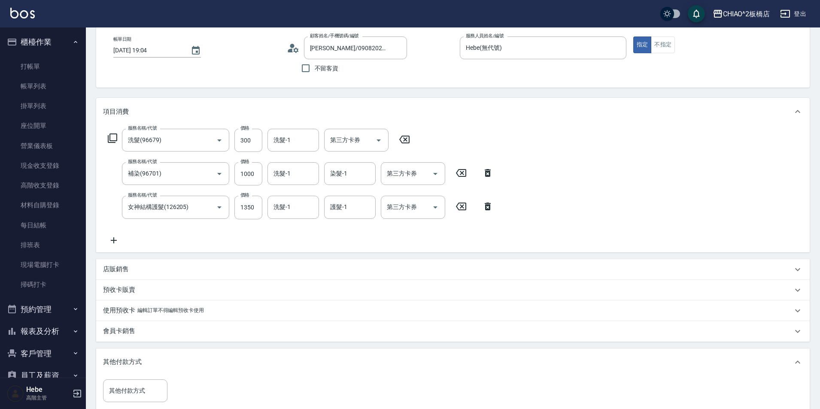
scroll to position [86, 0]
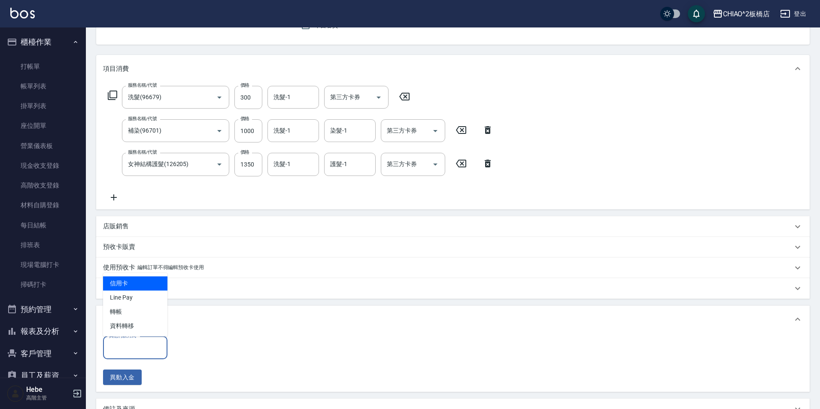
click at [147, 352] on input "其他付款方式" at bounding box center [135, 347] width 57 height 15
click at [147, 281] on span "信用卡" at bounding box center [135, 283] width 64 height 14
type input "信用卡"
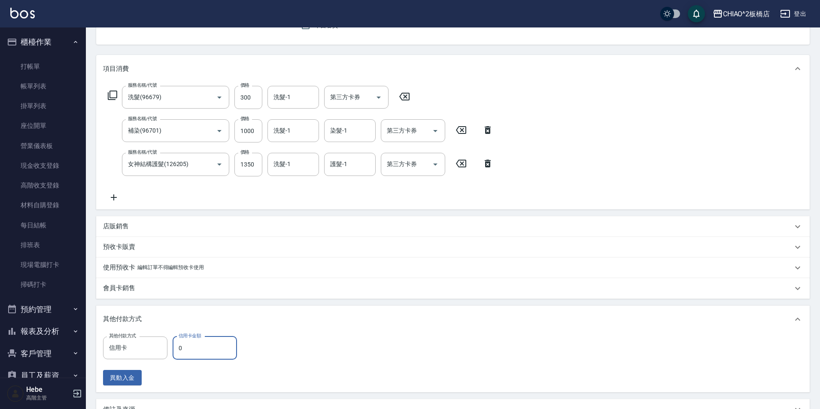
click at [205, 347] on input "0" at bounding box center [204, 347] width 64 height 23
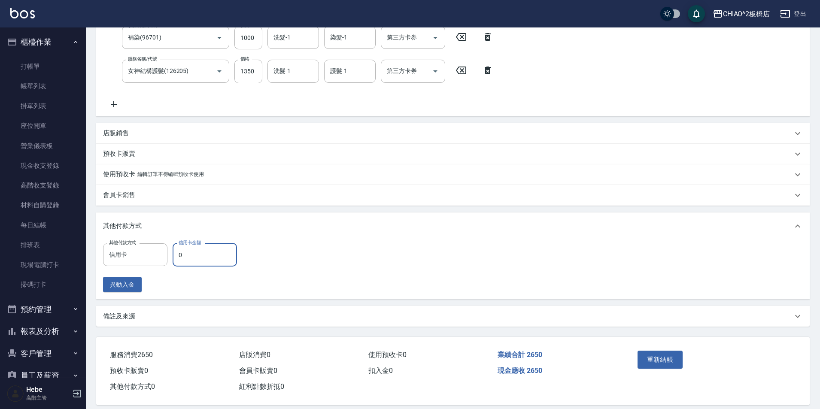
scroll to position [189, 0]
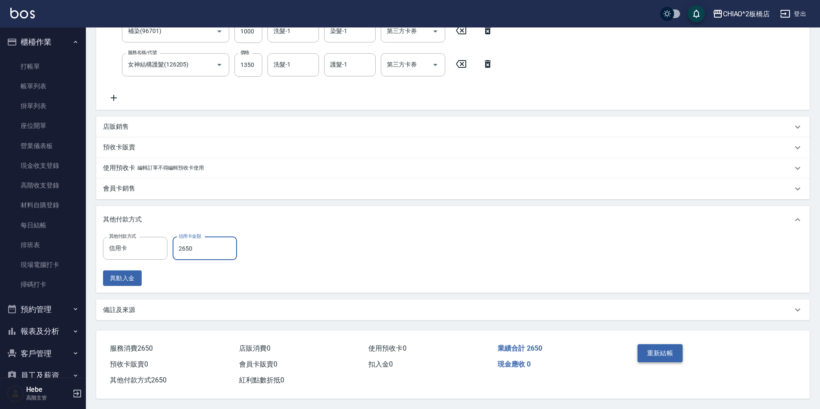
type input "2650"
click at [654, 349] on button "重新結帳" at bounding box center [659, 353] width 45 height 18
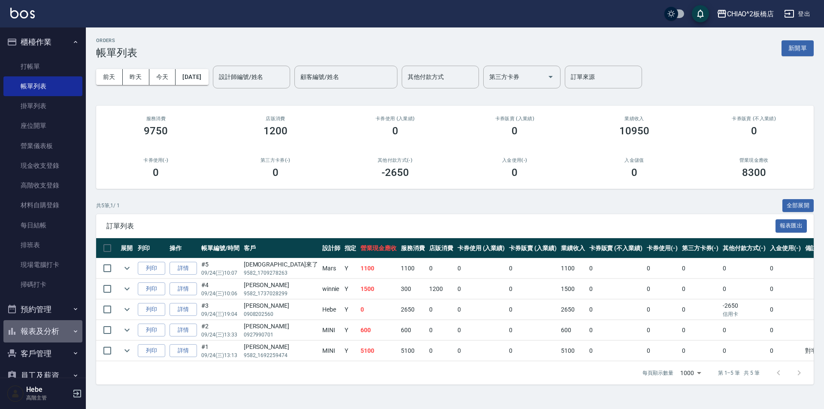
click at [56, 328] on button "報表及分析" at bounding box center [42, 331] width 79 height 22
click at [48, 358] on link "報表目錄" at bounding box center [42, 356] width 79 height 20
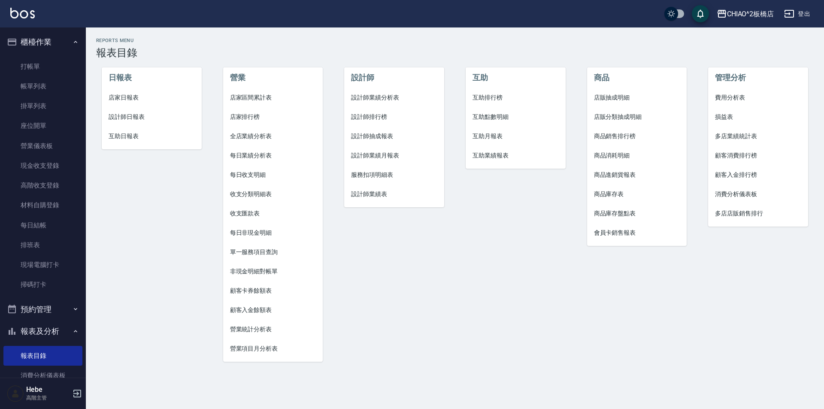
click at [115, 95] on span "店家日報表" at bounding box center [152, 97] width 86 height 9
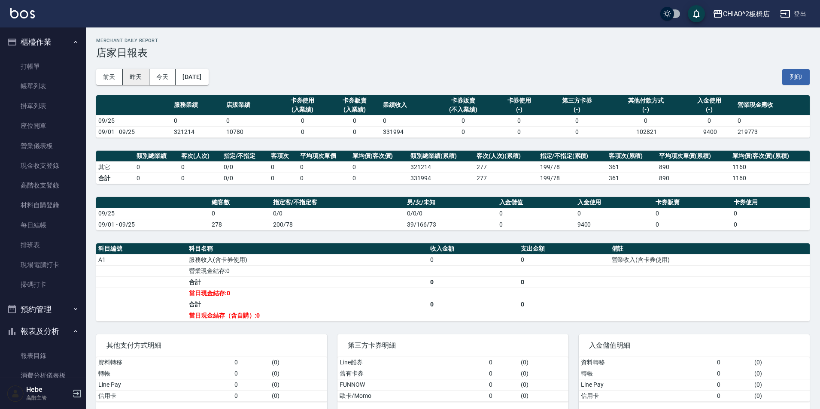
click at [135, 77] on button "昨天" at bounding box center [136, 77] width 27 height 16
